Goal: Information Seeking & Learning: Learn about a topic

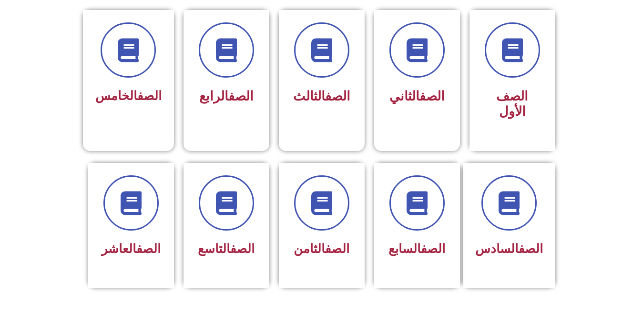
scroll to position [259, 0]
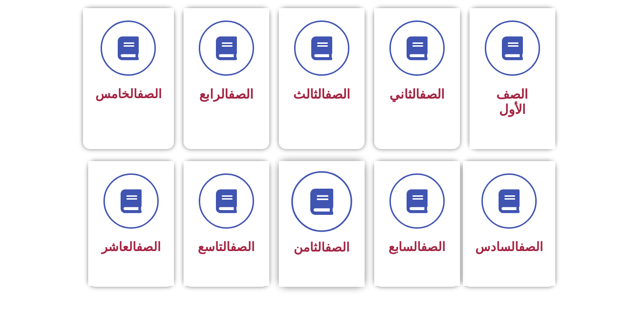
click at [323, 206] on span at bounding box center [321, 201] width 61 height 61
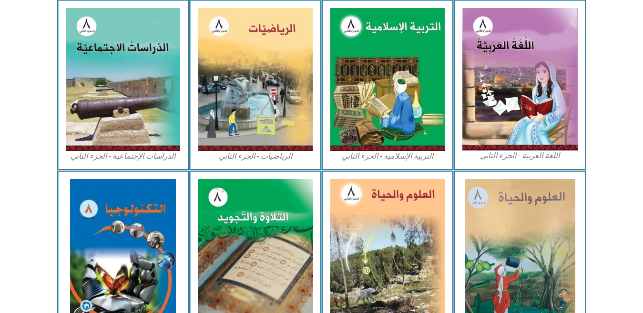
scroll to position [469, 0]
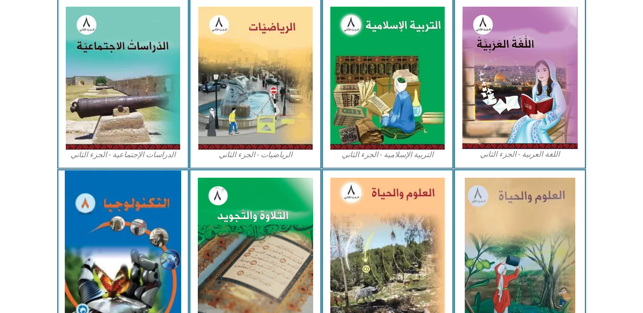
click at [155, 258] on img at bounding box center [123, 249] width 116 height 157
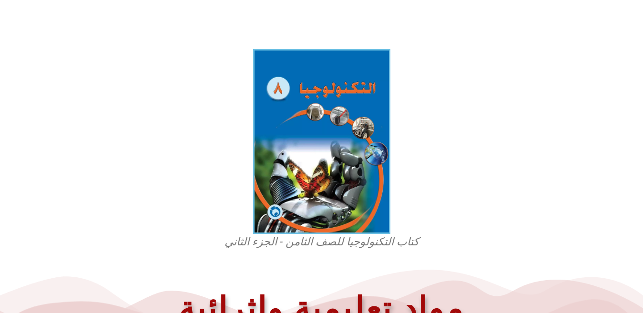
scroll to position [247, 0]
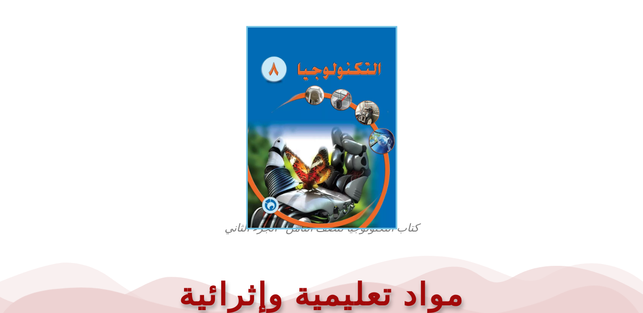
click at [382, 202] on img at bounding box center [321, 127] width 151 height 203
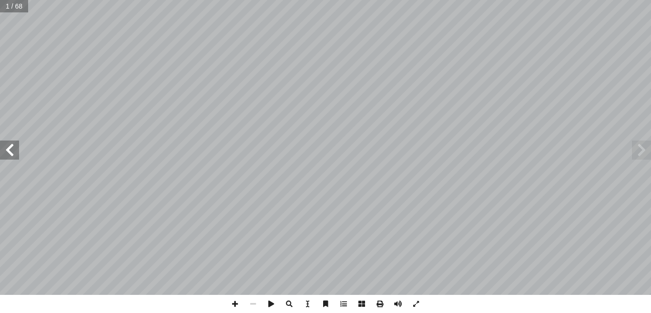
click at [9, 147] on span at bounding box center [9, 150] width 19 height 19
click at [3, 155] on span at bounding box center [9, 150] width 19 height 19
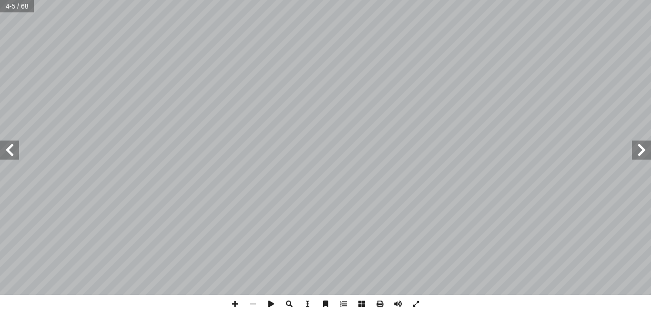
click at [3, 155] on span at bounding box center [9, 150] width 19 height 19
click at [10, 155] on span at bounding box center [9, 150] width 19 height 19
click at [235, 302] on span at bounding box center [235, 304] width 18 height 18
click at [7, 152] on span at bounding box center [9, 150] width 19 height 19
